Goal: Information Seeking & Learning: Find specific page/section

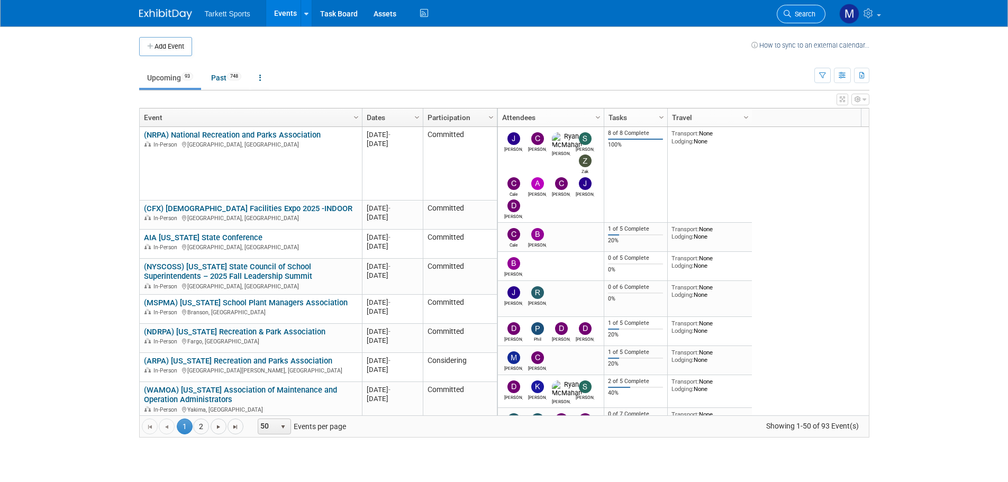
click at [797, 15] on span "Search" at bounding box center [803, 14] width 24 height 8
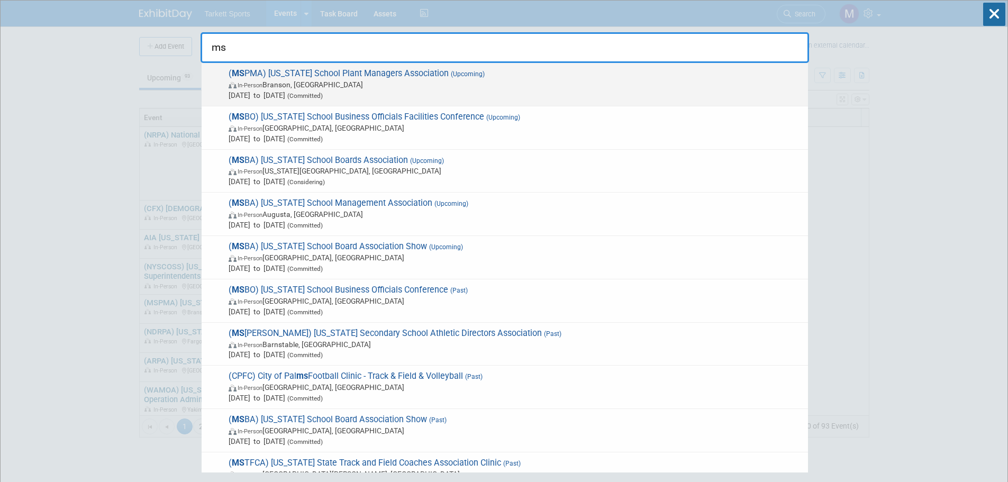
type input "ms"
click at [370, 73] on span "( MS PMA) [US_STATE] School Plant Managers Association (Upcoming) In-Person [PE…" at bounding box center [513, 84] width 577 height 32
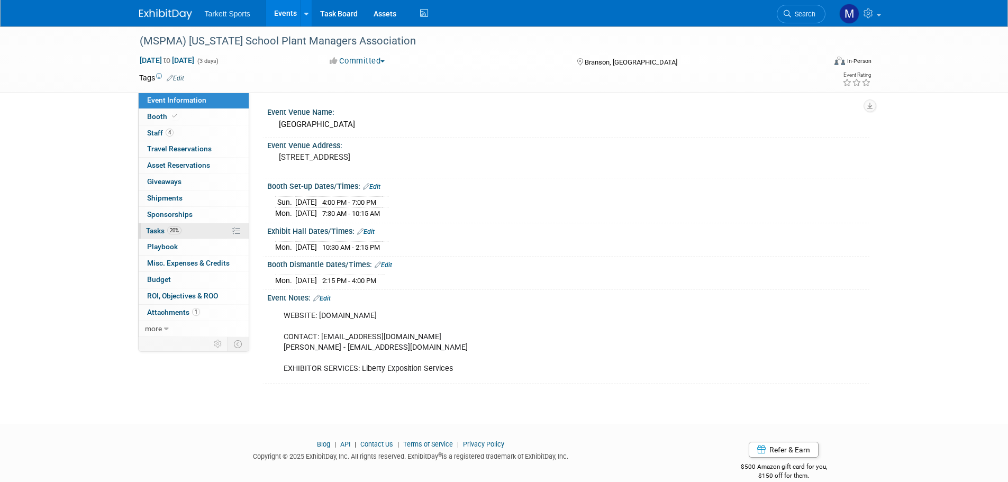
click at [155, 239] on link "20% Tasks 20%" at bounding box center [194, 231] width 110 height 16
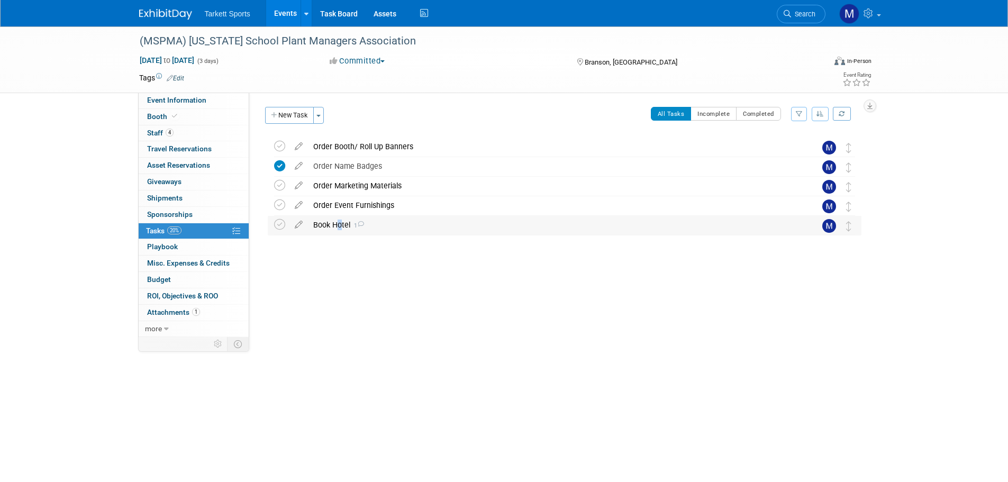
click at [335, 232] on div "Book Hotel 1" at bounding box center [554, 225] width 493 height 18
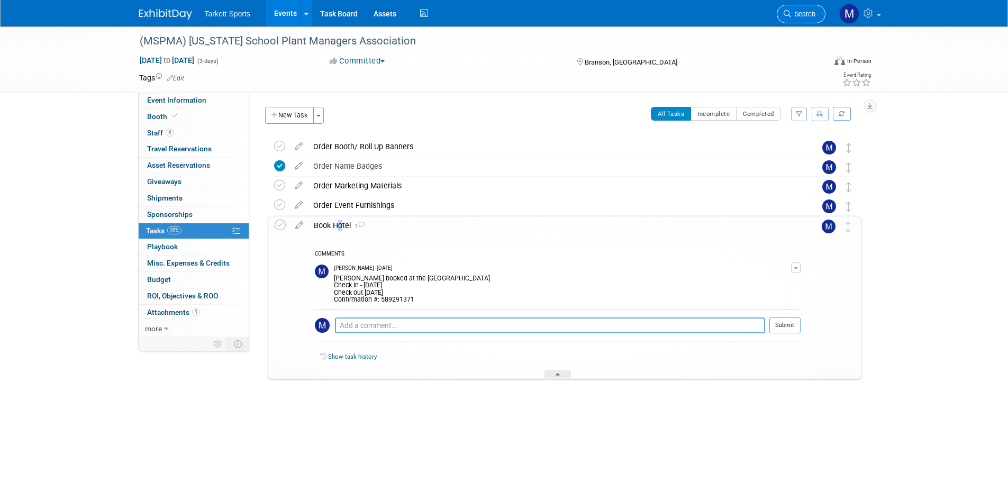
click at [792, 17] on span "Search" at bounding box center [803, 14] width 24 height 8
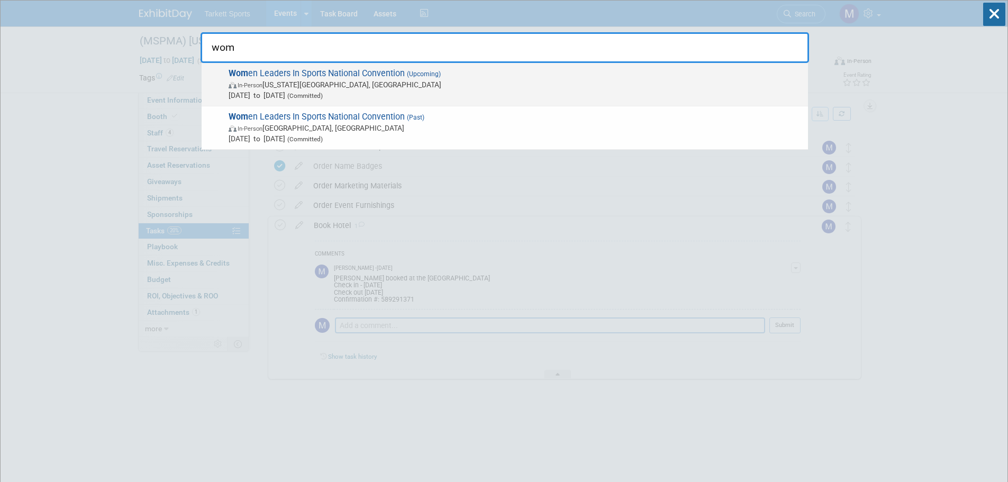
type input "wom"
click at [405, 68] on span "Wom en Leaders In Sports National Convention (Upcoming) In-Person Kansas City, …" at bounding box center [513, 84] width 577 height 32
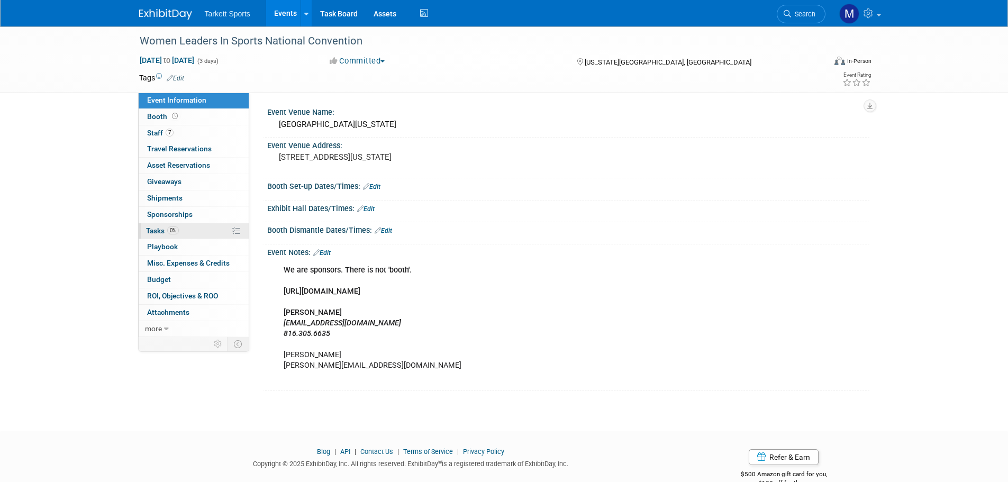
click at [195, 227] on link "0% Tasks 0%" at bounding box center [194, 231] width 110 height 16
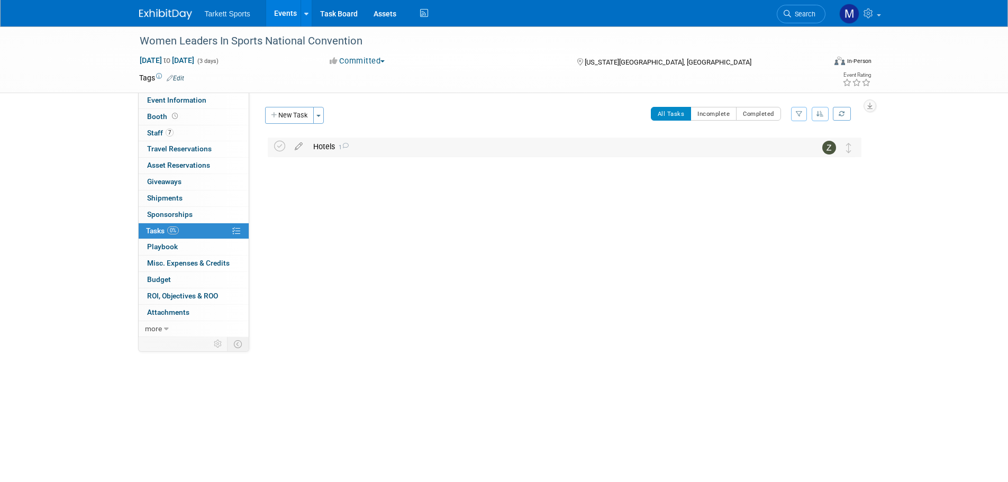
click at [344, 147] on icon at bounding box center [345, 146] width 7 height 6
